Goal: Entertainment & Leisure: Consume media (video, audio)

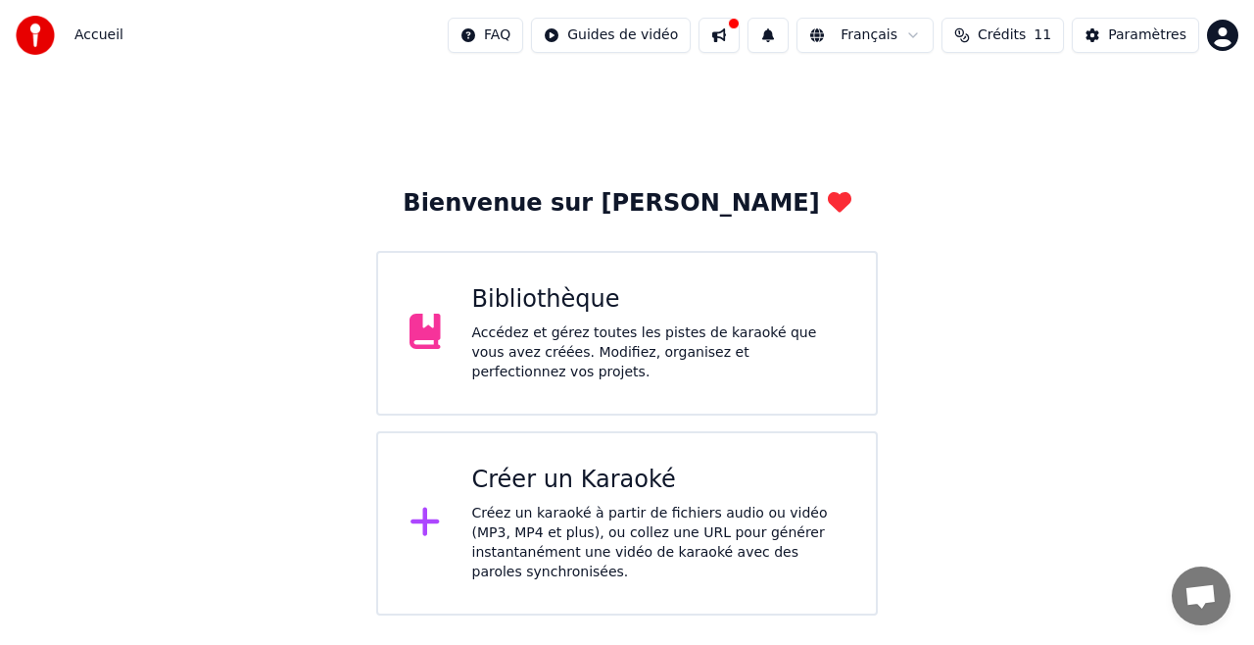
click at [592, 339] on div "Accédez et gérez toutes les pistes de karaoké que vous avez créées. Modifiez, o…" at bounding box center [658, 352] width 373 height 59
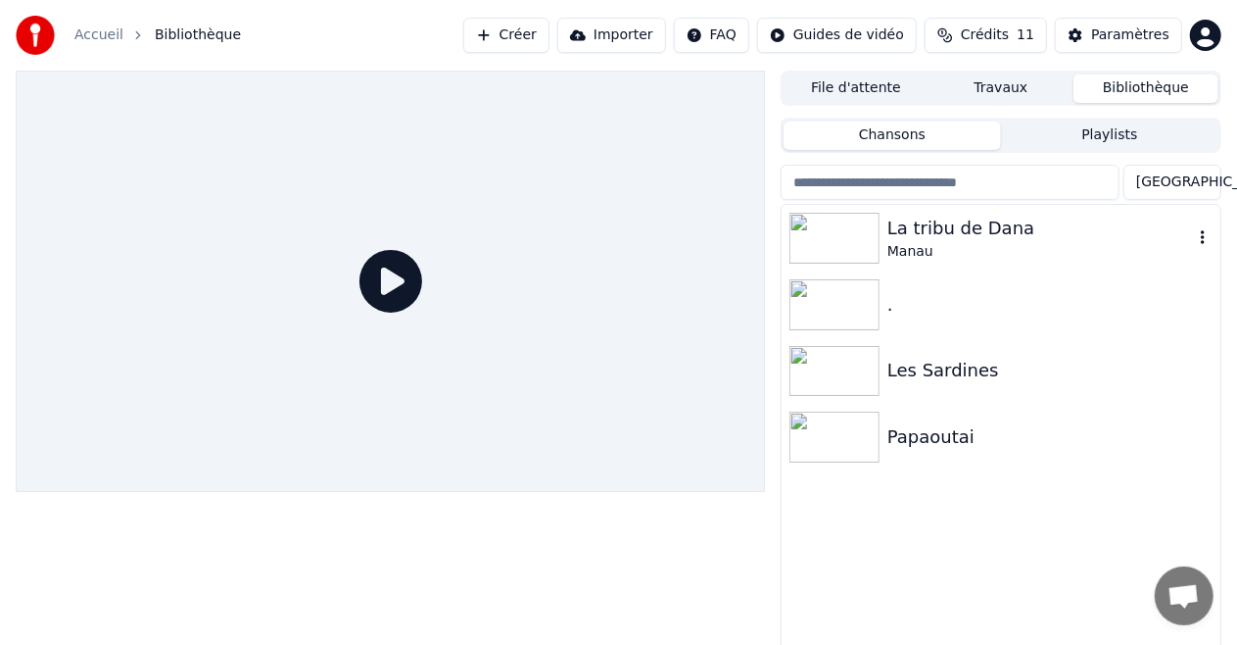
click at [924, 239] on div "La tribu de Dana" at bounding box center [1041, 228] width 306 height 27
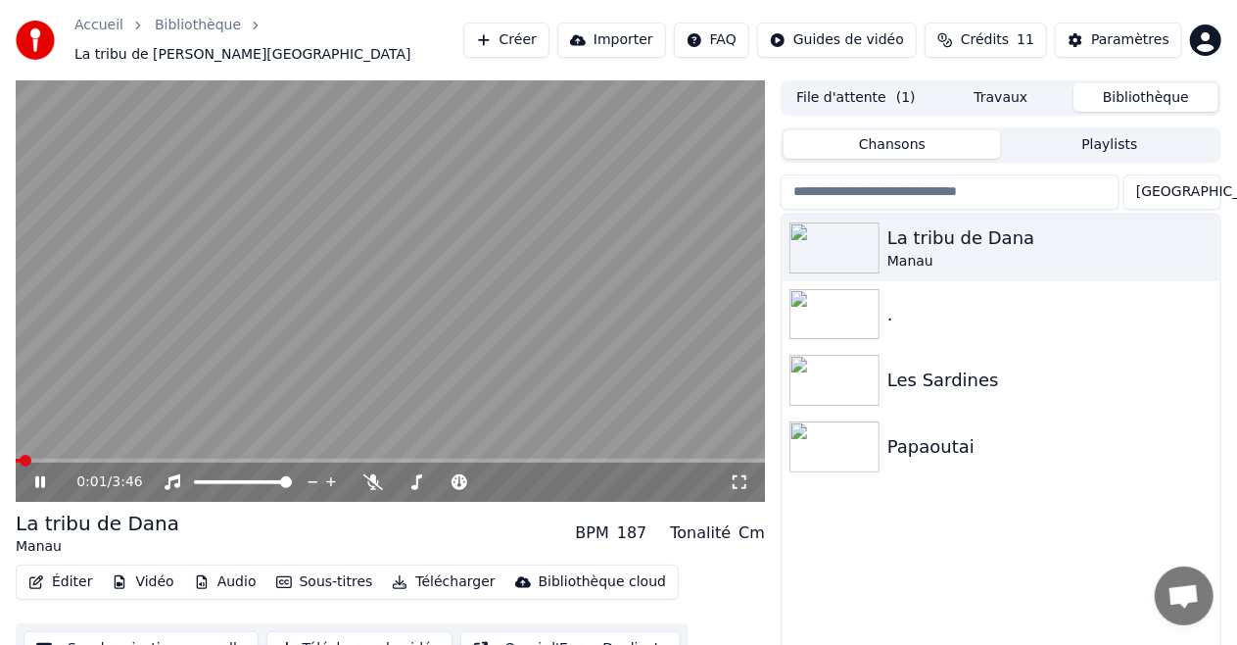
click at [37, 476] on icon at bounding box center [40, 482] width 10 height 12
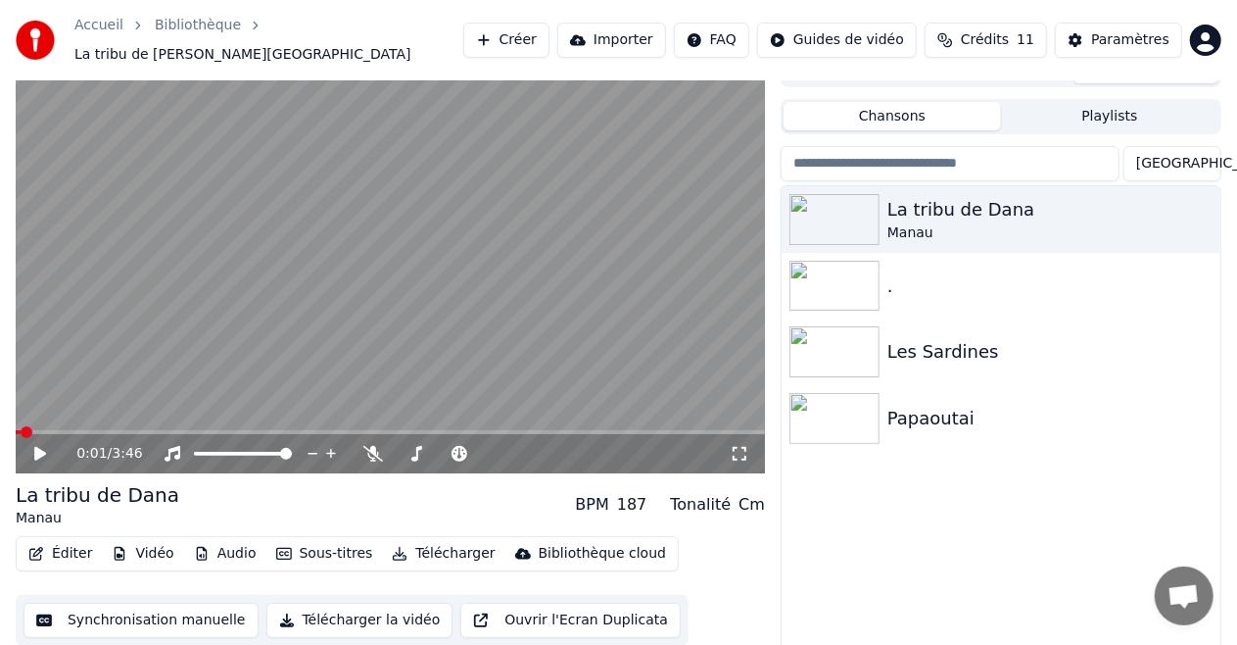
scroll to position [42, 0]
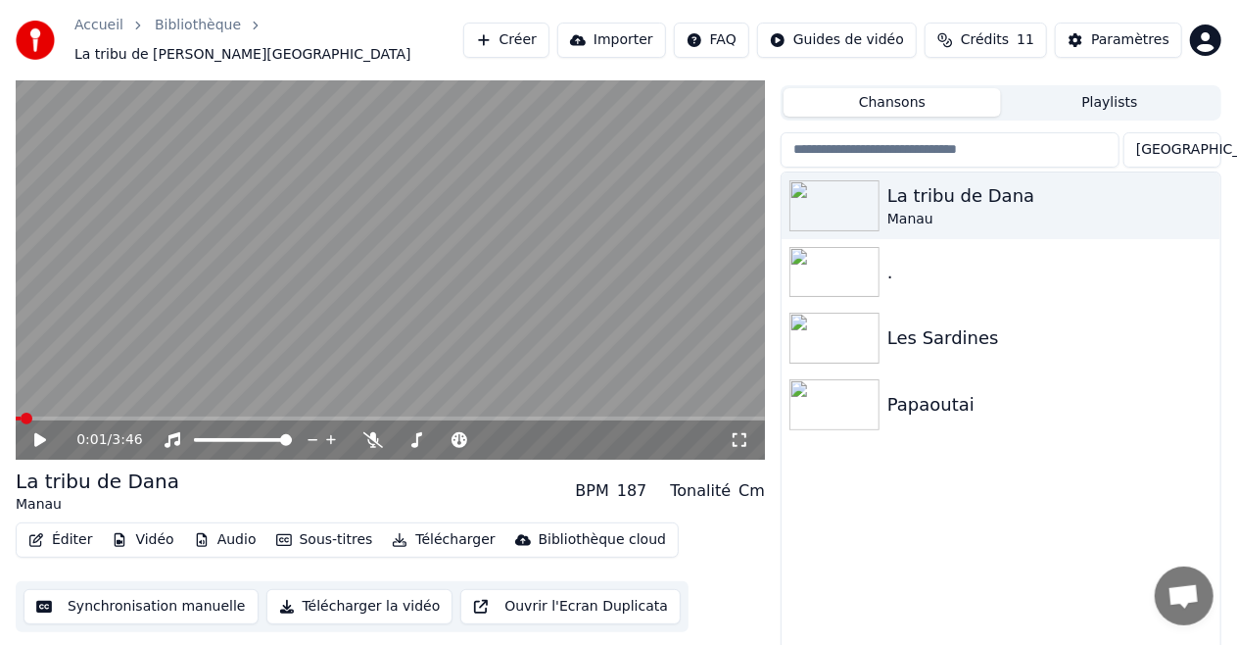
click at [69, 534] on button "Éditer" at bounding box center [60, 539] width 79 height 27
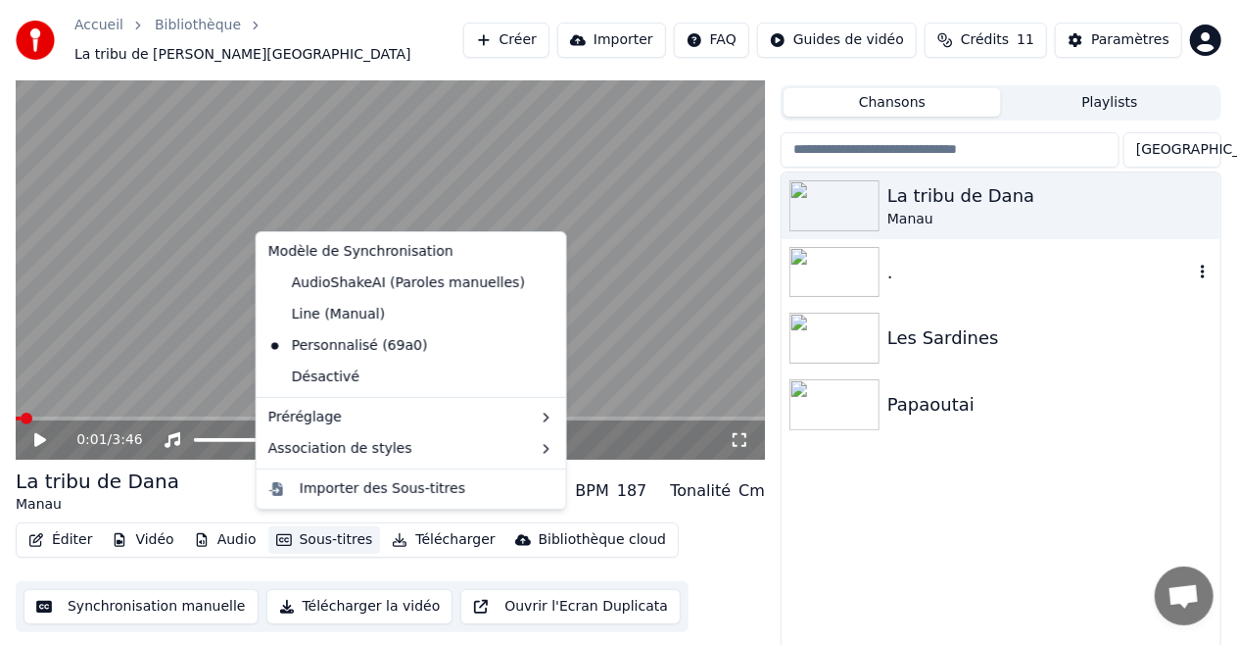
drag, startPoint x: 1096, startPoint y: 327, endPoint x: 1093, endPoint y: 314, distance: 14.0
click at [1096, 324] on div "Les Sardines" at bounding box center [1050, 337] width 325 height 27
